Goal: Task Accomplishment & Management: Manage account settings

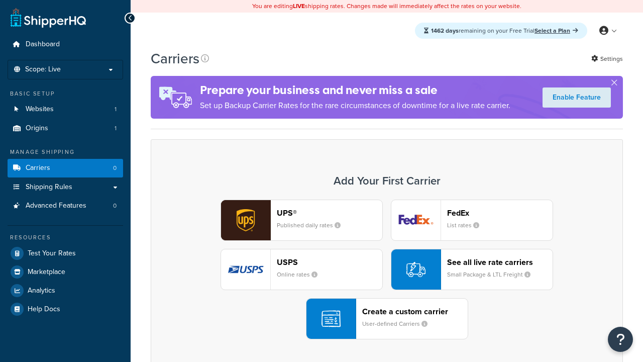
click at [500, 213] on header "FedEx" at bounding box center [500, 213] width 106 height 10
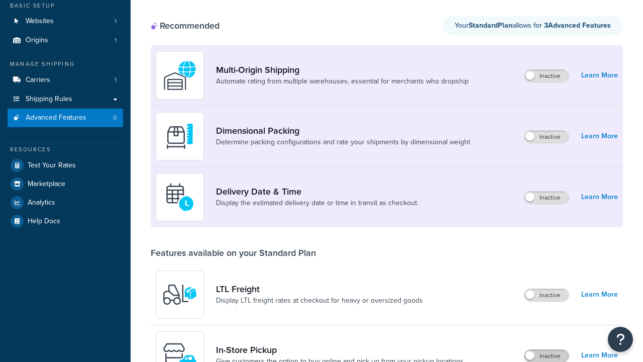
click at [547, 350] on label "Inactive" at bounding box center [547, 356] width 44 height 12
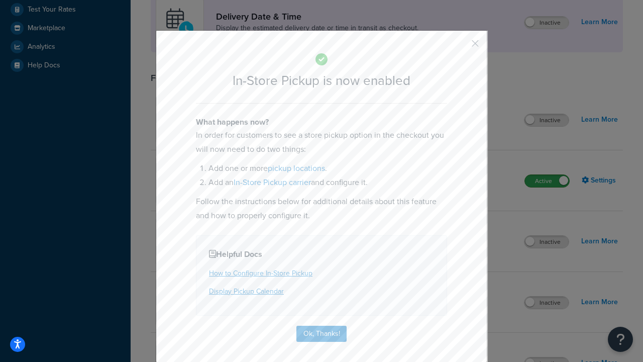
scroll to position [282, 0]
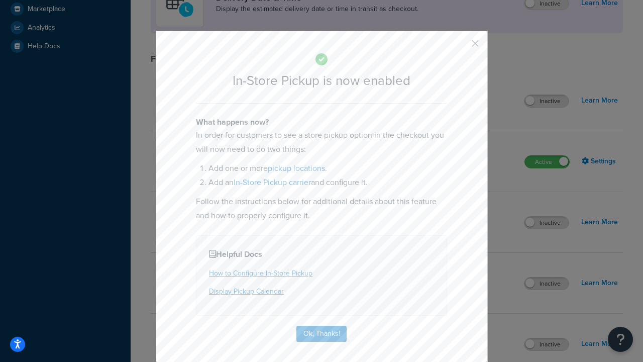
click at [460, 47] on button "button" at bounding box center [460, 47] width 3 height 3
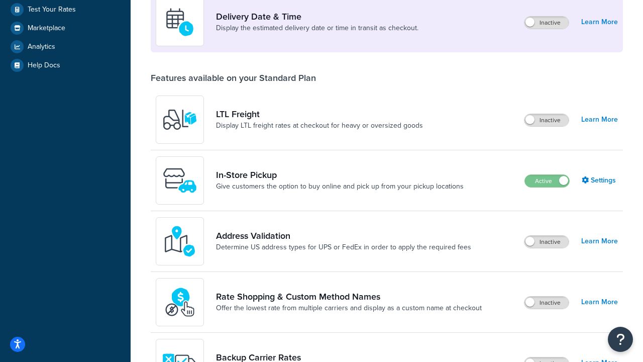
scroll to position [244, 0]
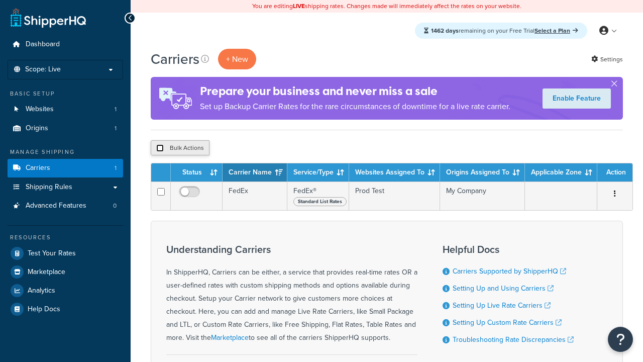
click at [160, 148] on input "checkbox" at bounding box center [160, 148] width 8 height 8
checkbox input "true"
click at [270, 148] on button "Delete" at bounding box center [268, 147] width 35 height 15
